Goal: Browse casually: Explore the website without a specific task or goal

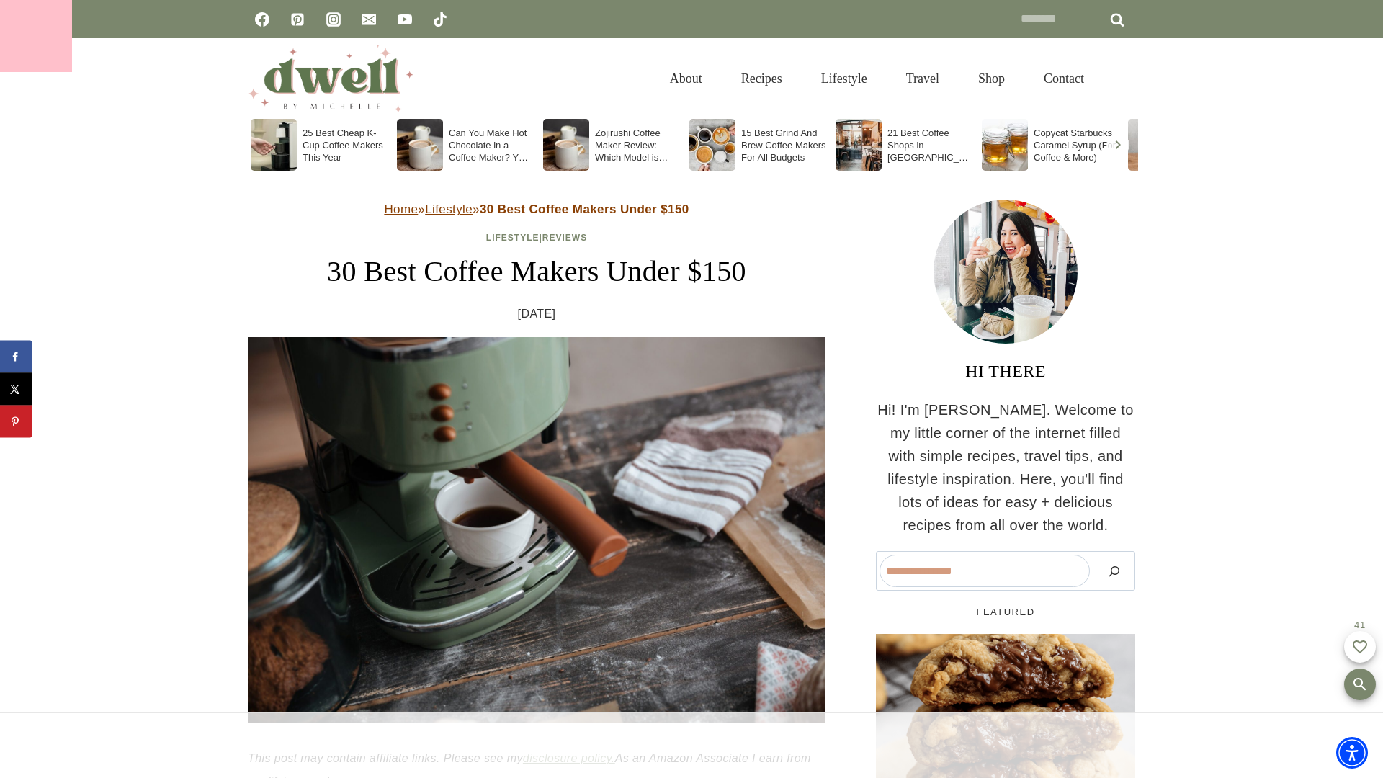
click at [36, 36] on div at bounding box center [36, 36] width 72 height 72
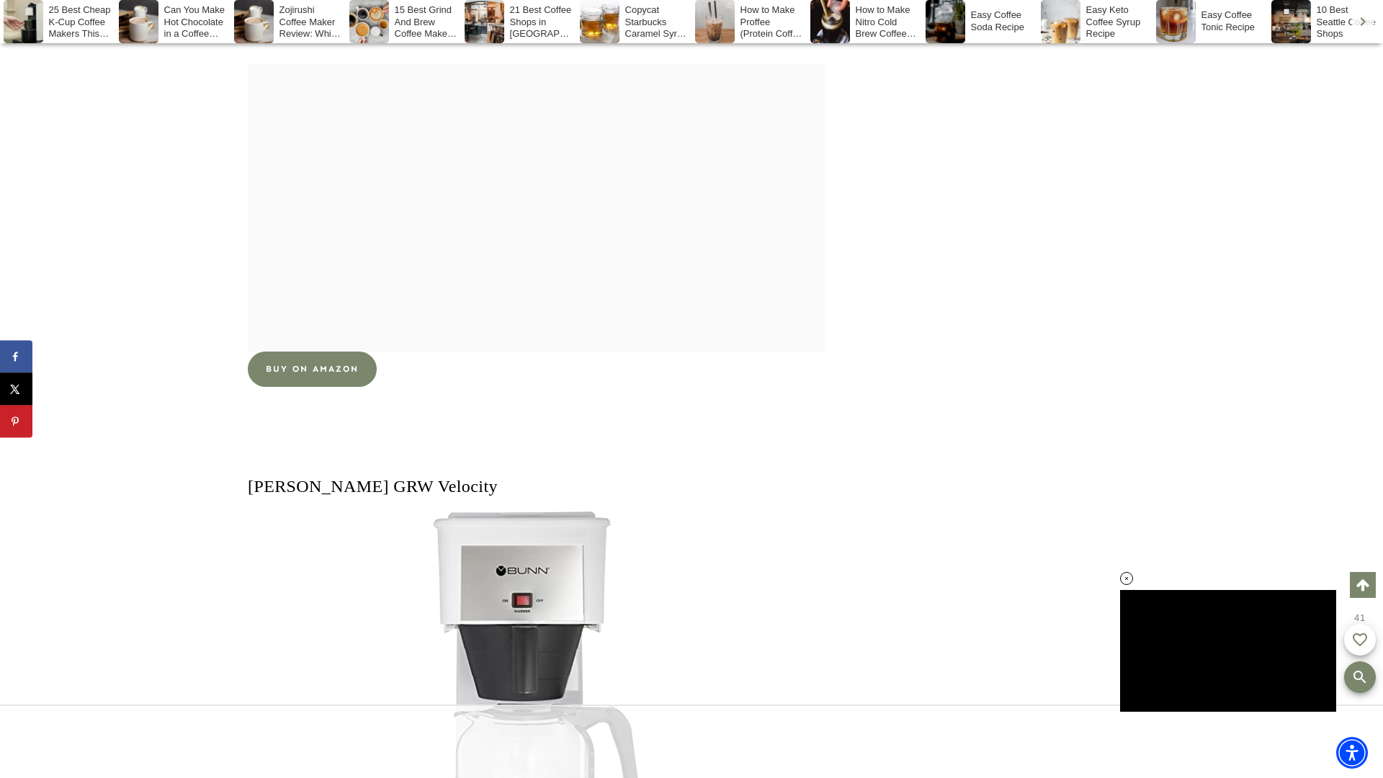
scroll to position [8556, 0]
